Goal: Task Accomplishment & Management: Manage account settings

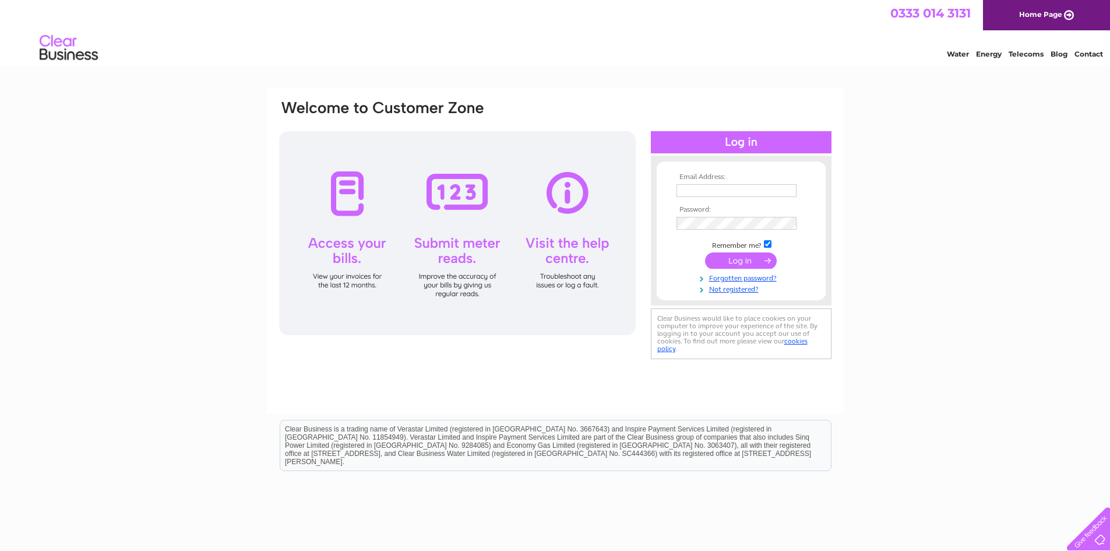
type input "ganddenterprises@gmail.com"
click at [733, 263] on input "submit" at bounding box center [741, 260] width 72 height 16
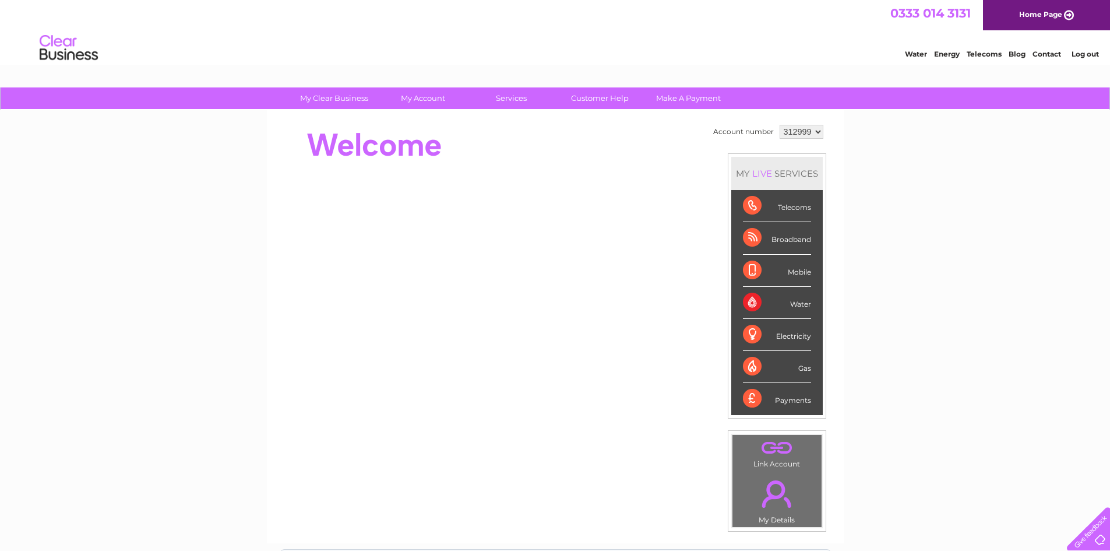
click at [813, 130] on select "312999 313003" at bounding box center [802, 132] width 44 height 14
select select "313003"
click at [780, 125] on select "312999 313003" at bounding box center [802, 132] width 44 height 14
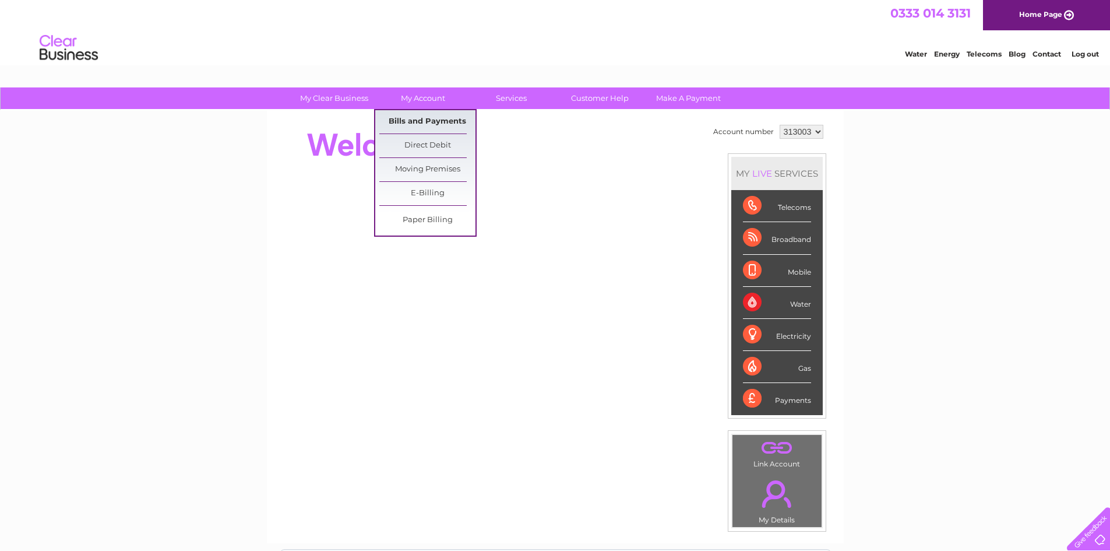
click at [421, 119] on link "Bills and Payments" at bounding box center [427, 121] width 96 height 23
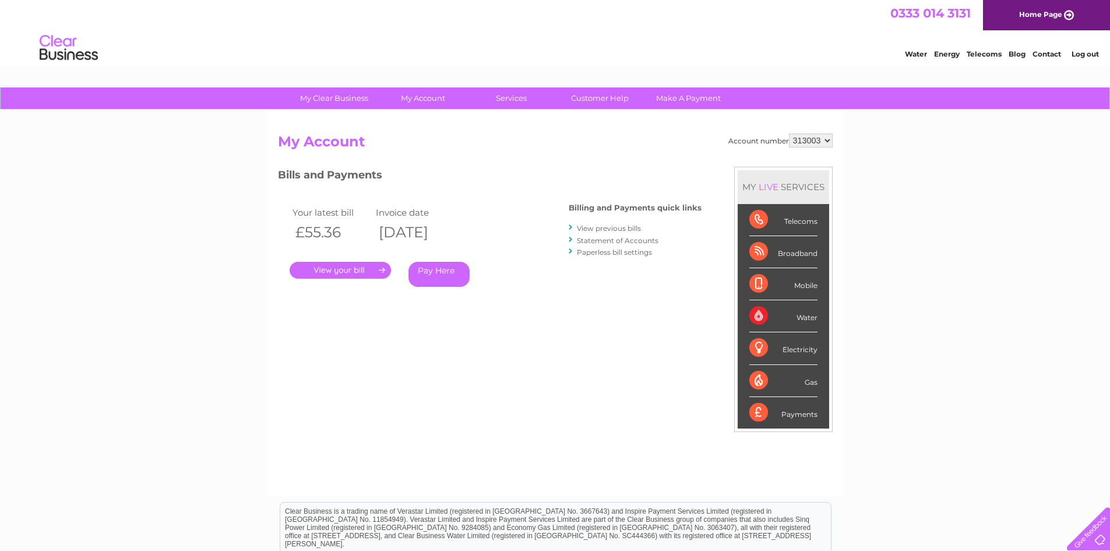
click at [336, 267] on link "." at bounding box center [340, 270] width 101 height 17
click at [759, 218] on div "Telecoms" at bounding box center [783, 220] width 68 height 32
click at [337, 269] on link "." at bounding box center [340, 270] width 101 height 17
